Goal: Transaction & Acquisition: Subscribe to service/newsletter

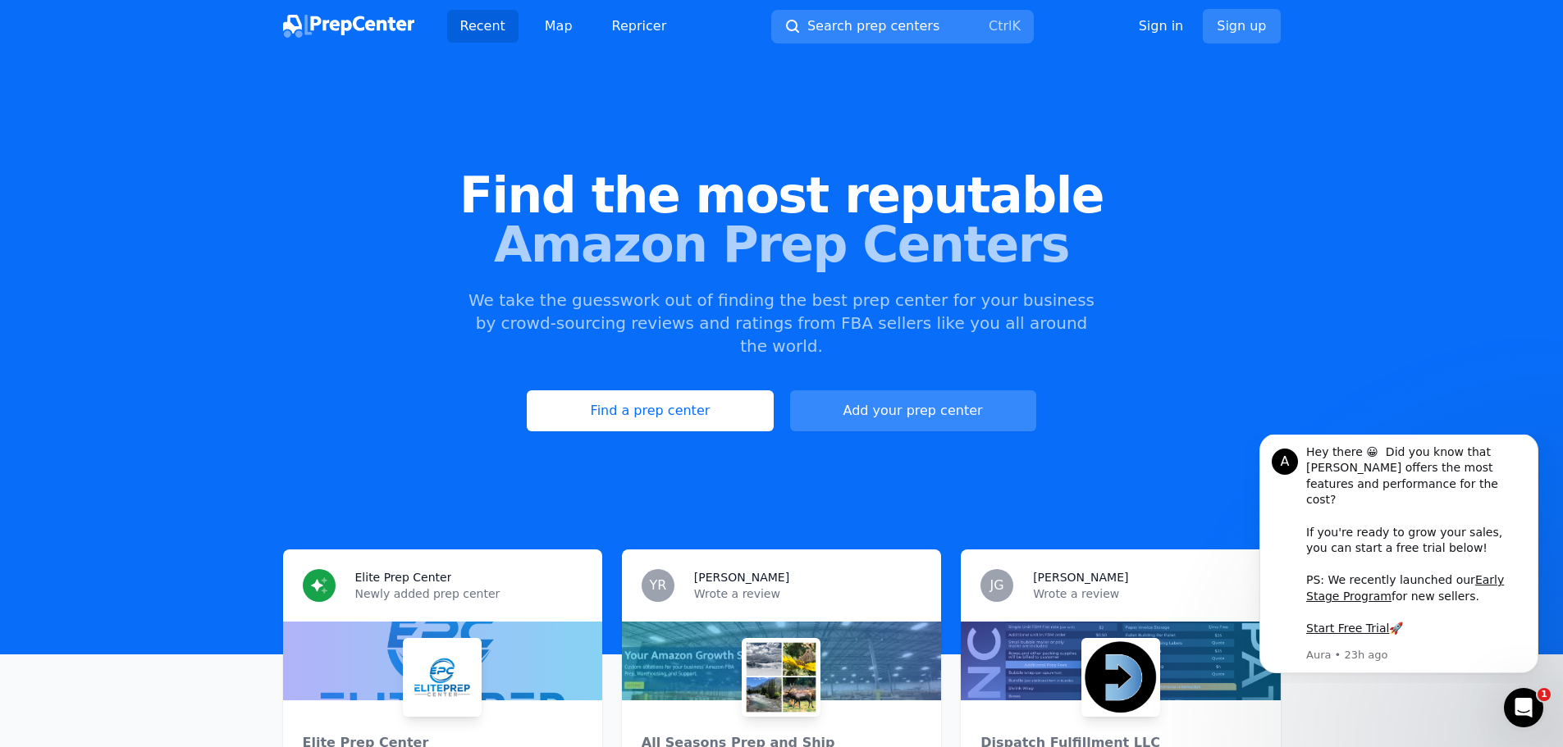
click at [922, 390] on link "Add your prep center" at bounding box center [913, 410] width 246 height 41
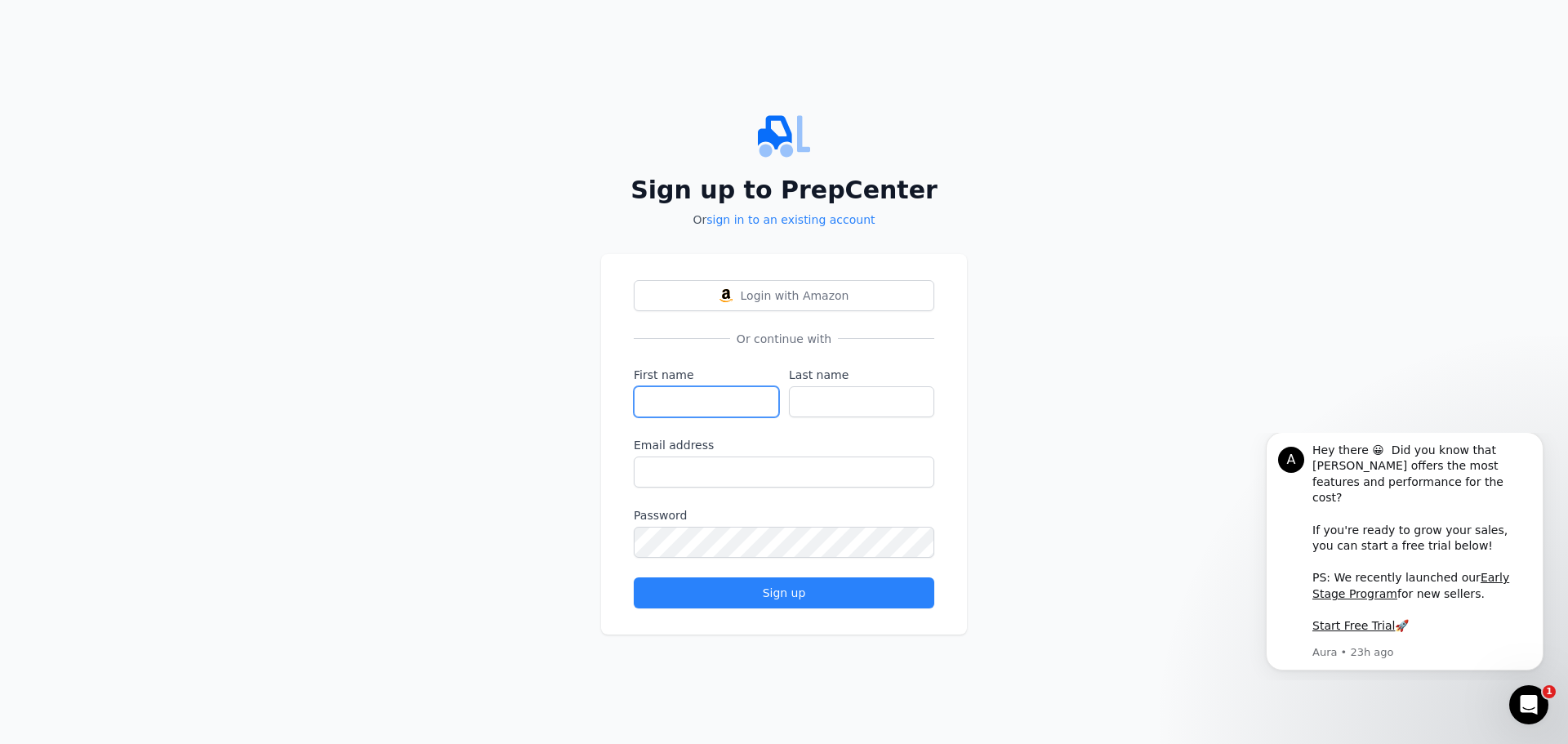
click at [743, 406] on input "First name" at bounding box center [707, 401] width 145 height 31
type input "[PERSON_NAME]"
type input "Wakefield"
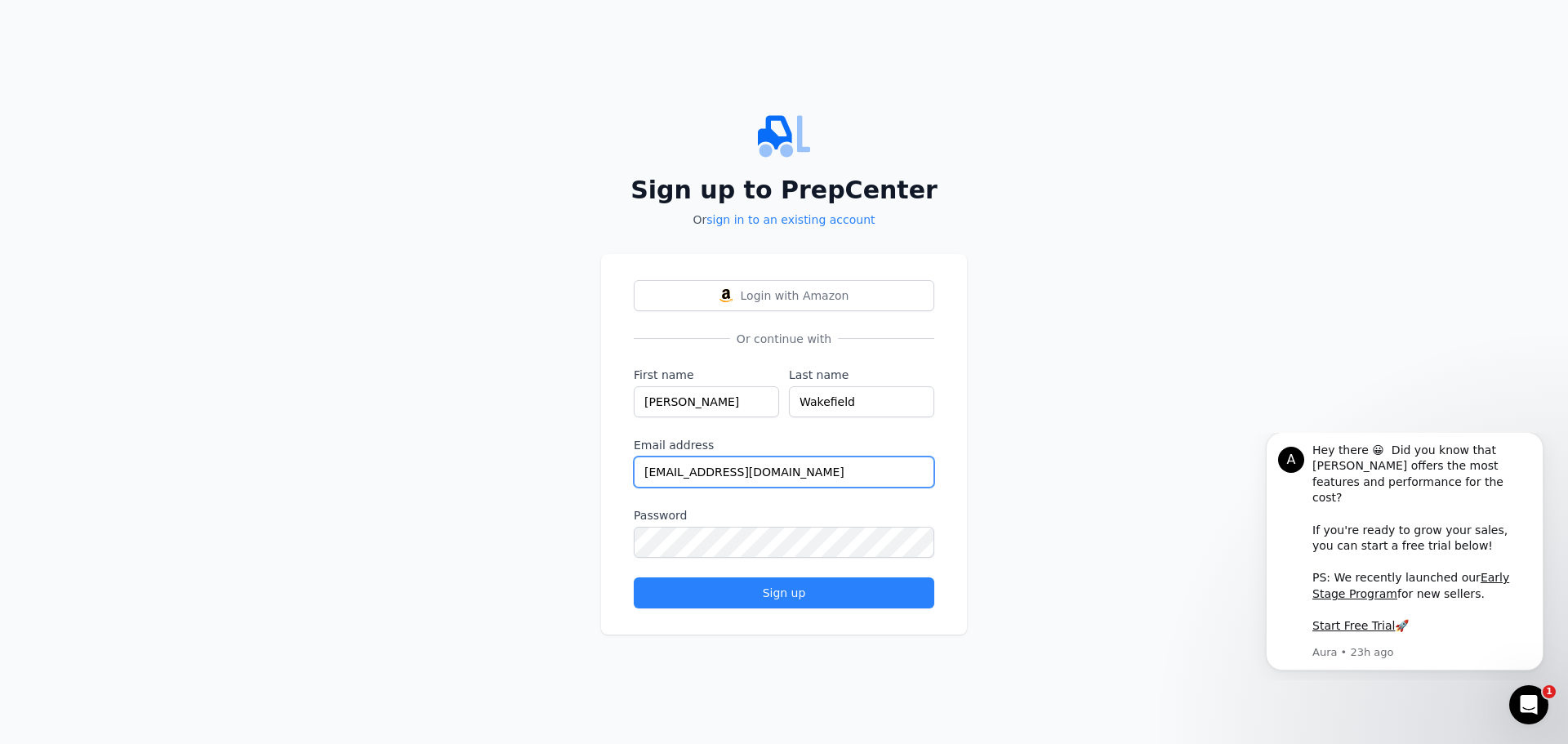
click at [778, 466] on input "[EMAIL_ADDRESS][DOMAIN_NAME]" at bounding box center [784, 472] width 301 height 31
type input "[EMAIL_ADDRESS][DOMAIN_NAME]"
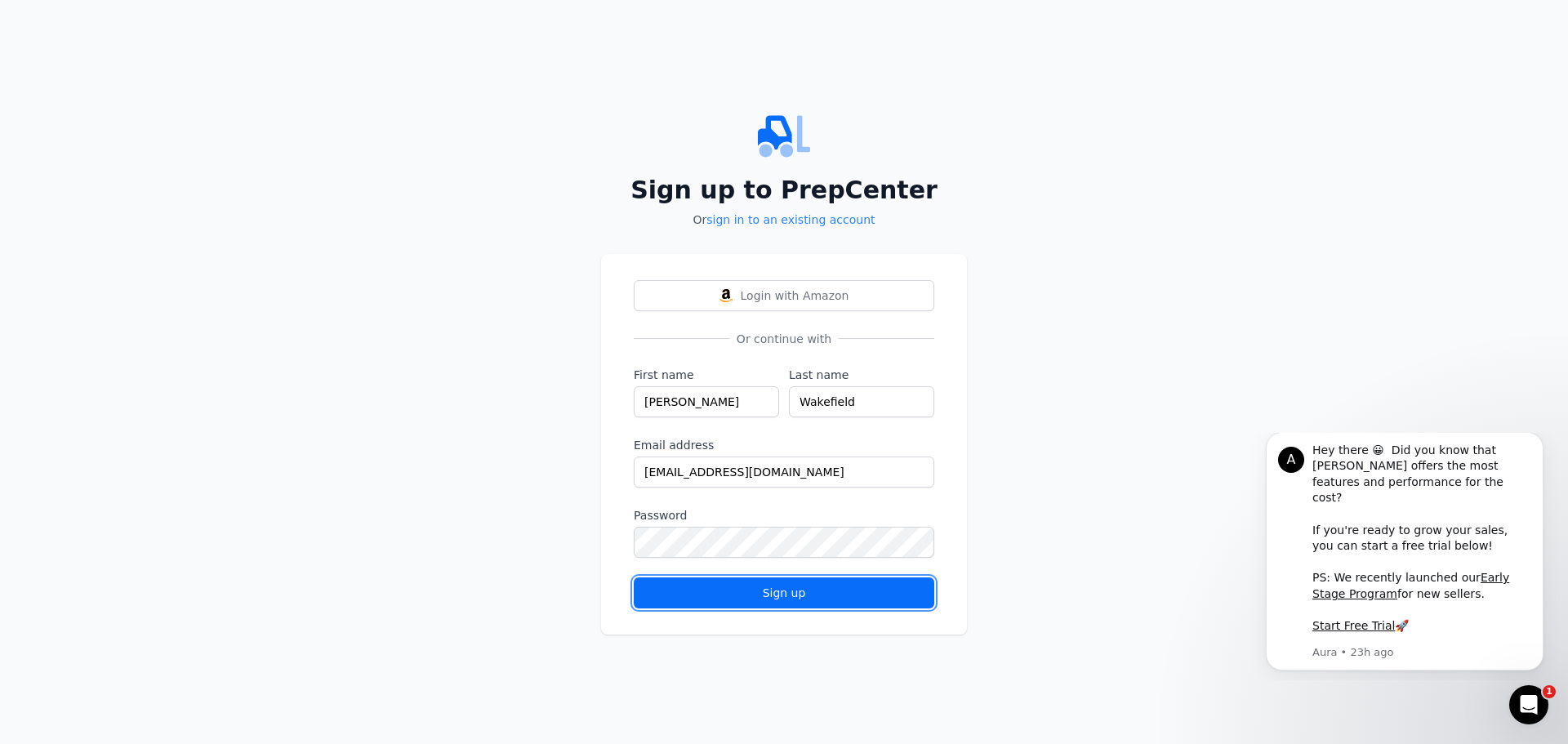
click at [796, 596] on div "Sign up" at bounding box center [784, 593] width 273 height 16
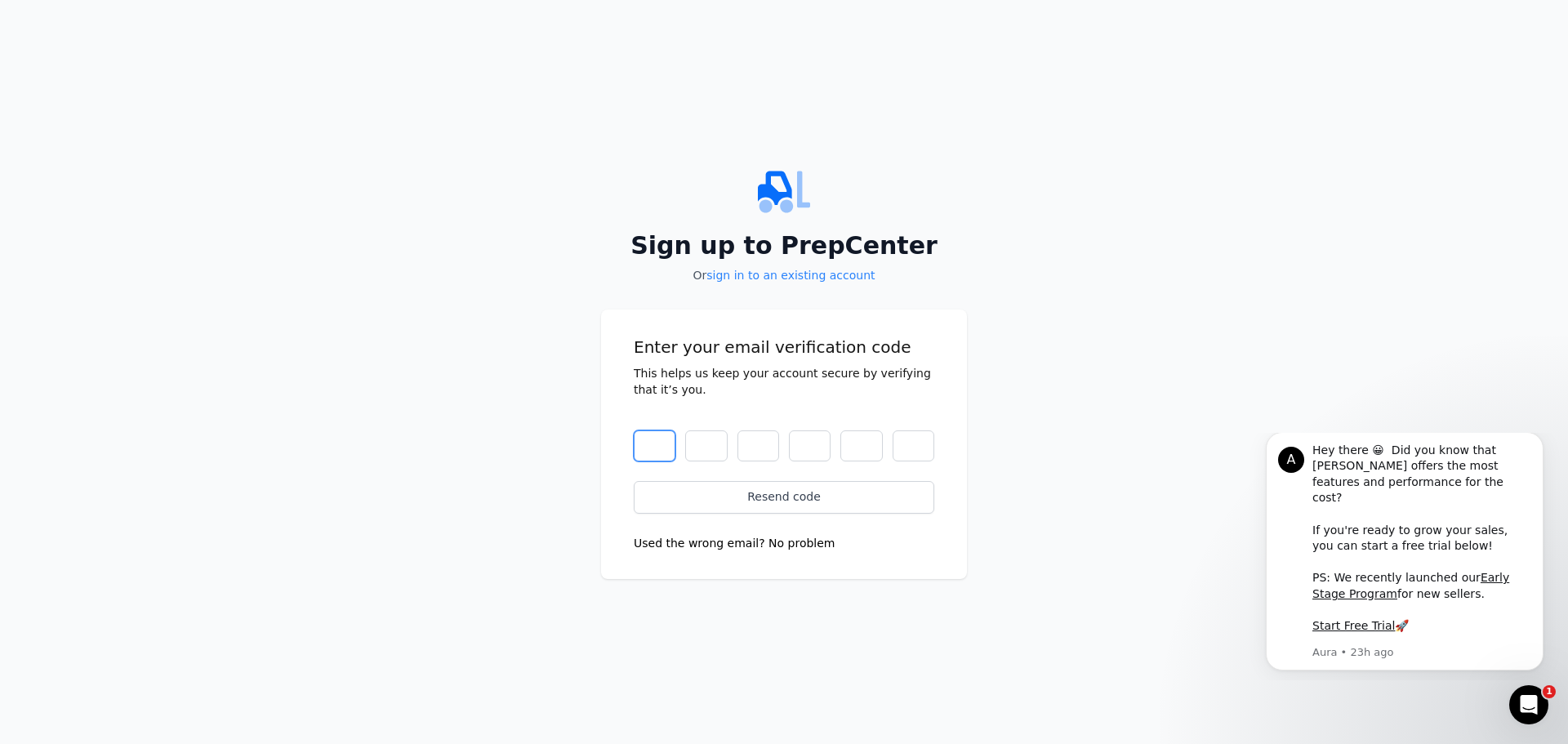
click at [654, 457] on input "text" at bounding box center [655, 445] width 42 height 31
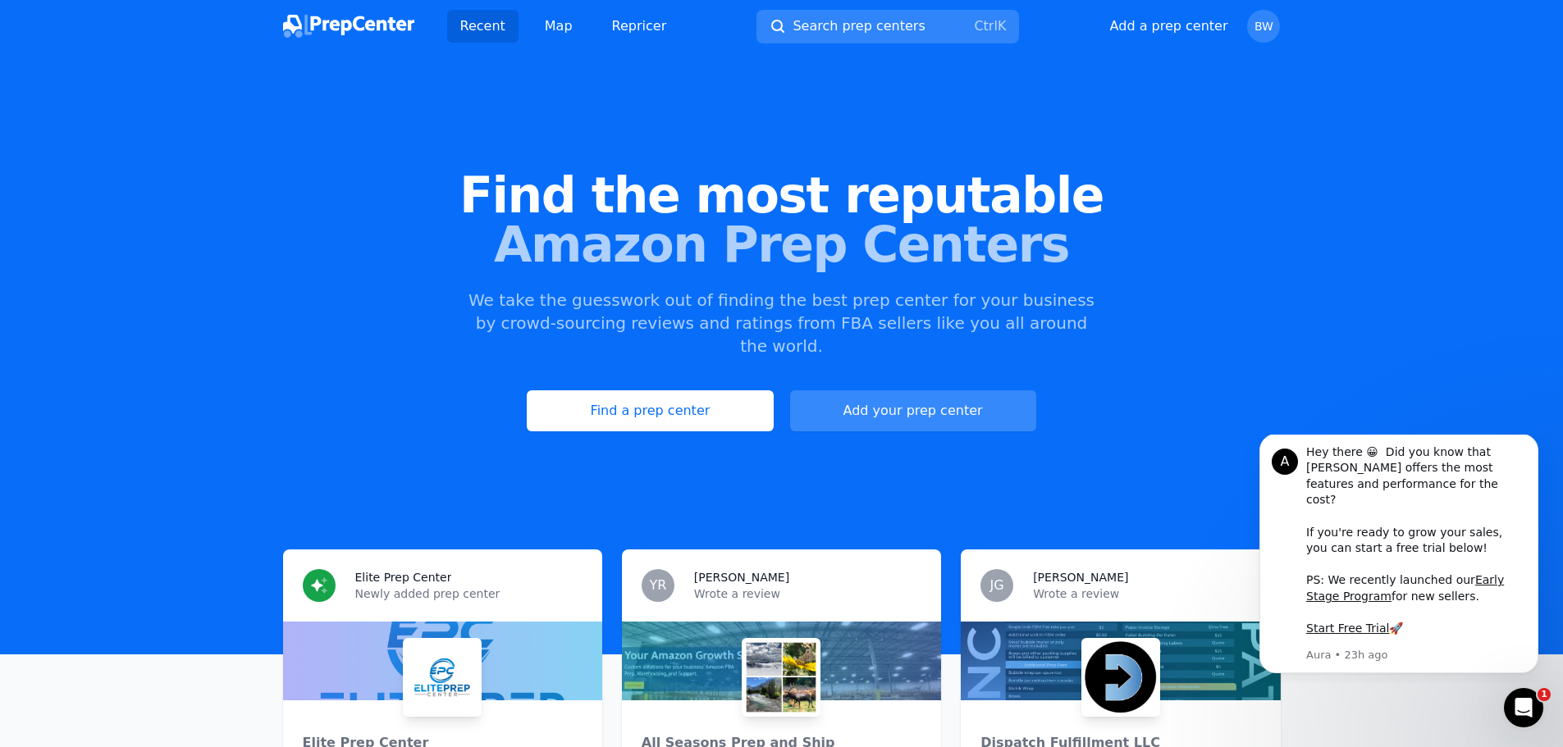
click at [884, 390] on button "Add your prep center" at bounding box center [913, 410] width 246 height 41
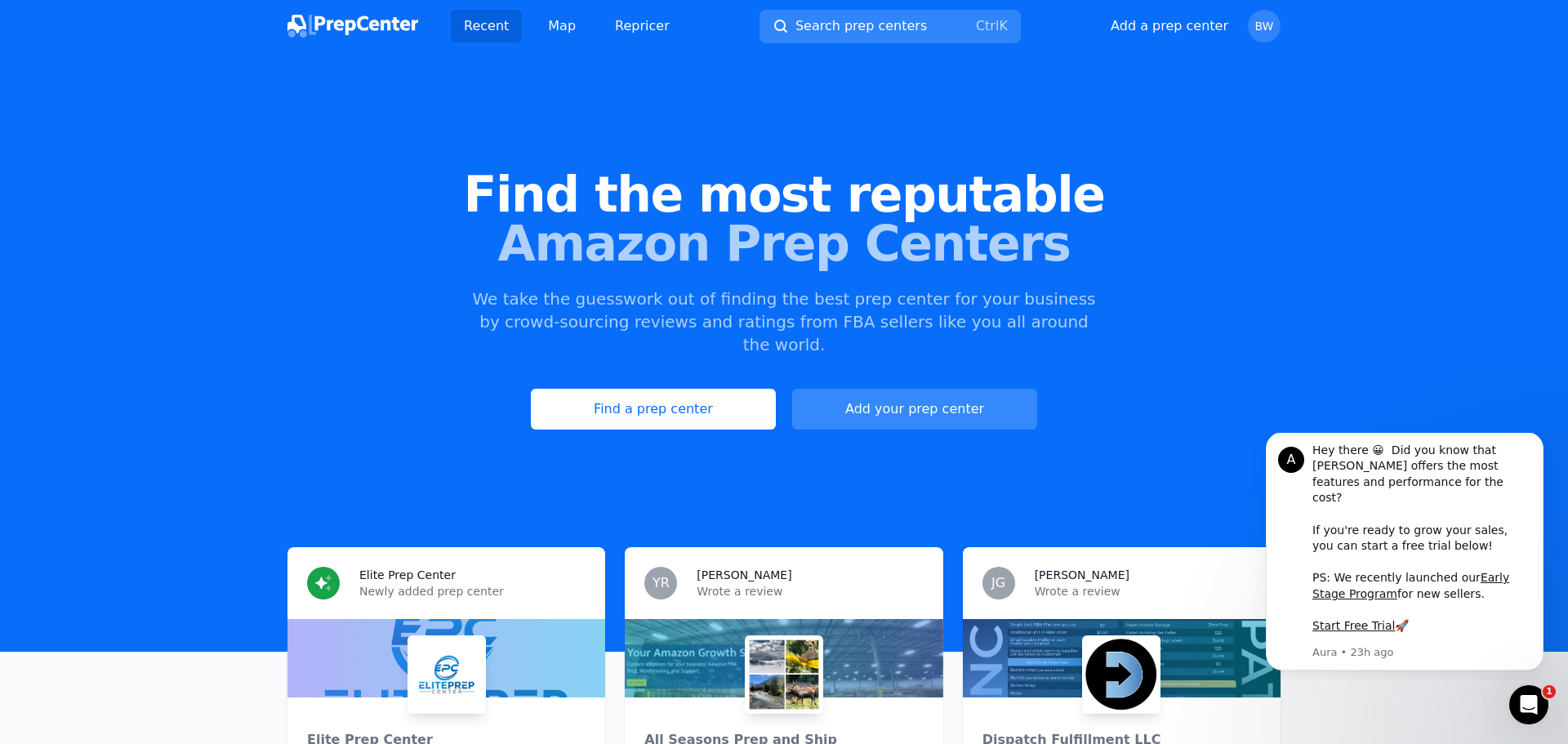
select select "US"
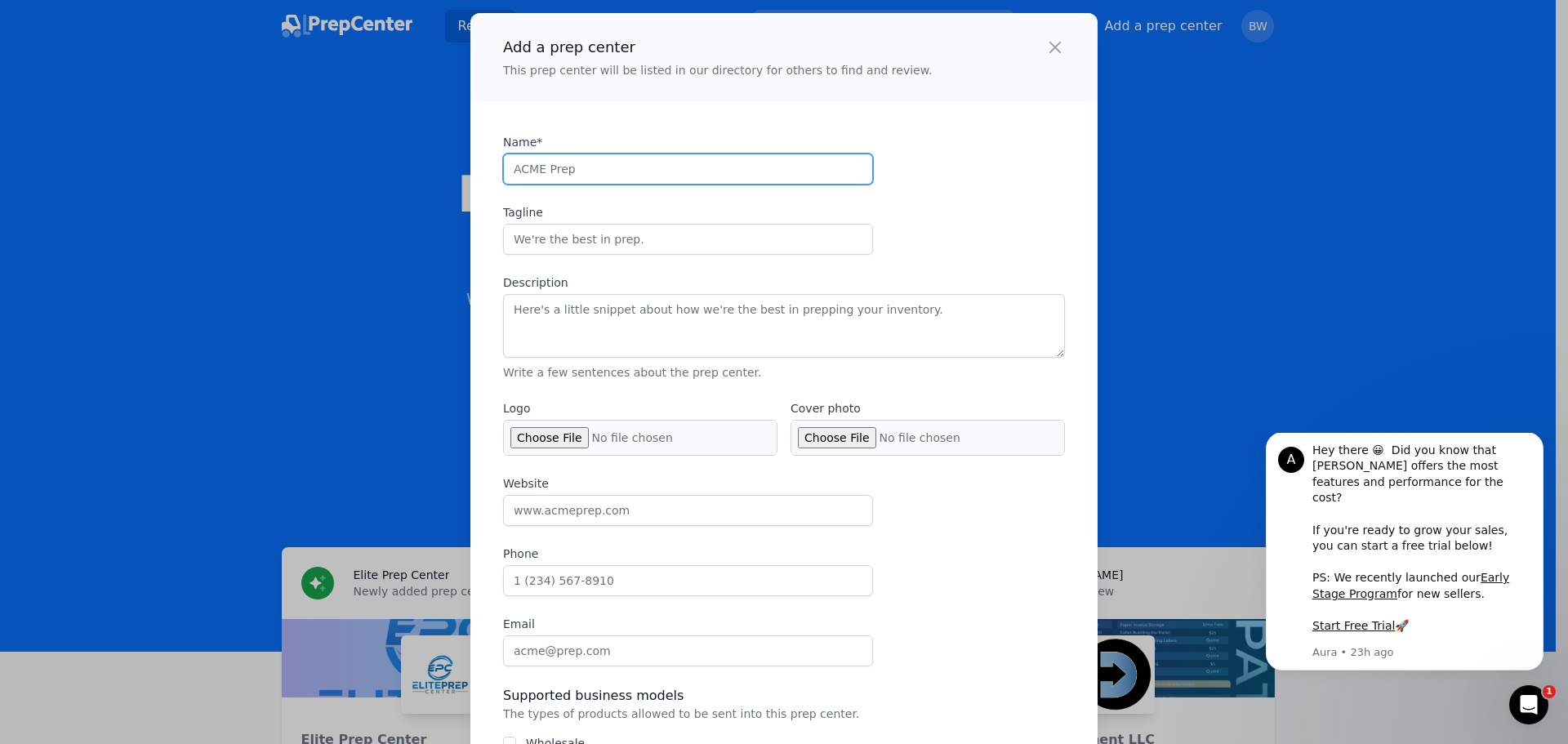
click at [556, 166] on input "Name*" at bounding box center [688, 168] width 370 height 31
click at [641, 170] on input "Name*" at bounding box center [688, 168] width 370 height 31
click at [999, 135] on div "Name* Tagline Description Write a few sentences about the prep center." at bounding box center [784, 258] width 561 height 247
